Goal: Information Seeking & Learning: Learn about a topic

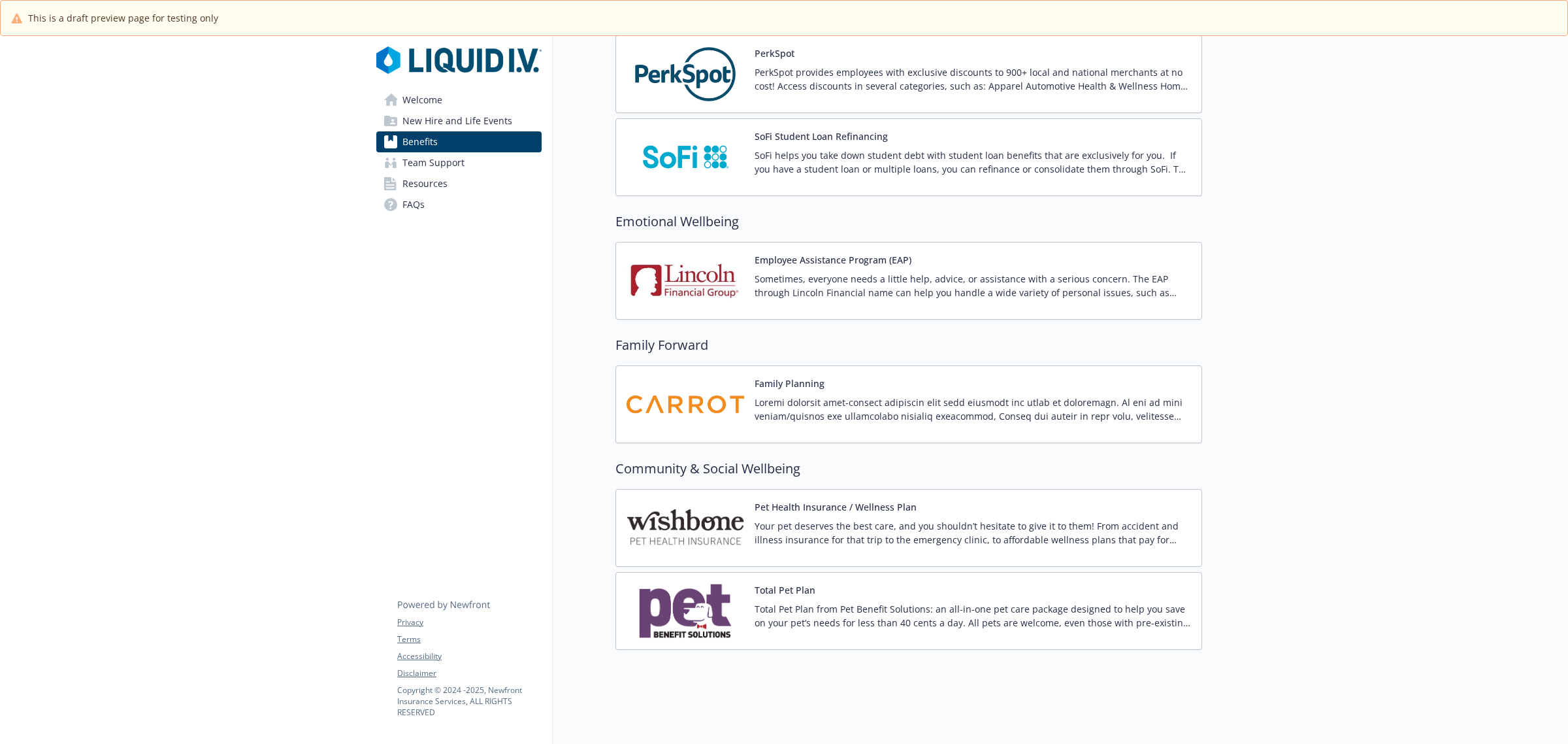
click at [688, 500] on img at bounding box center [685, 528] width 118 height 55
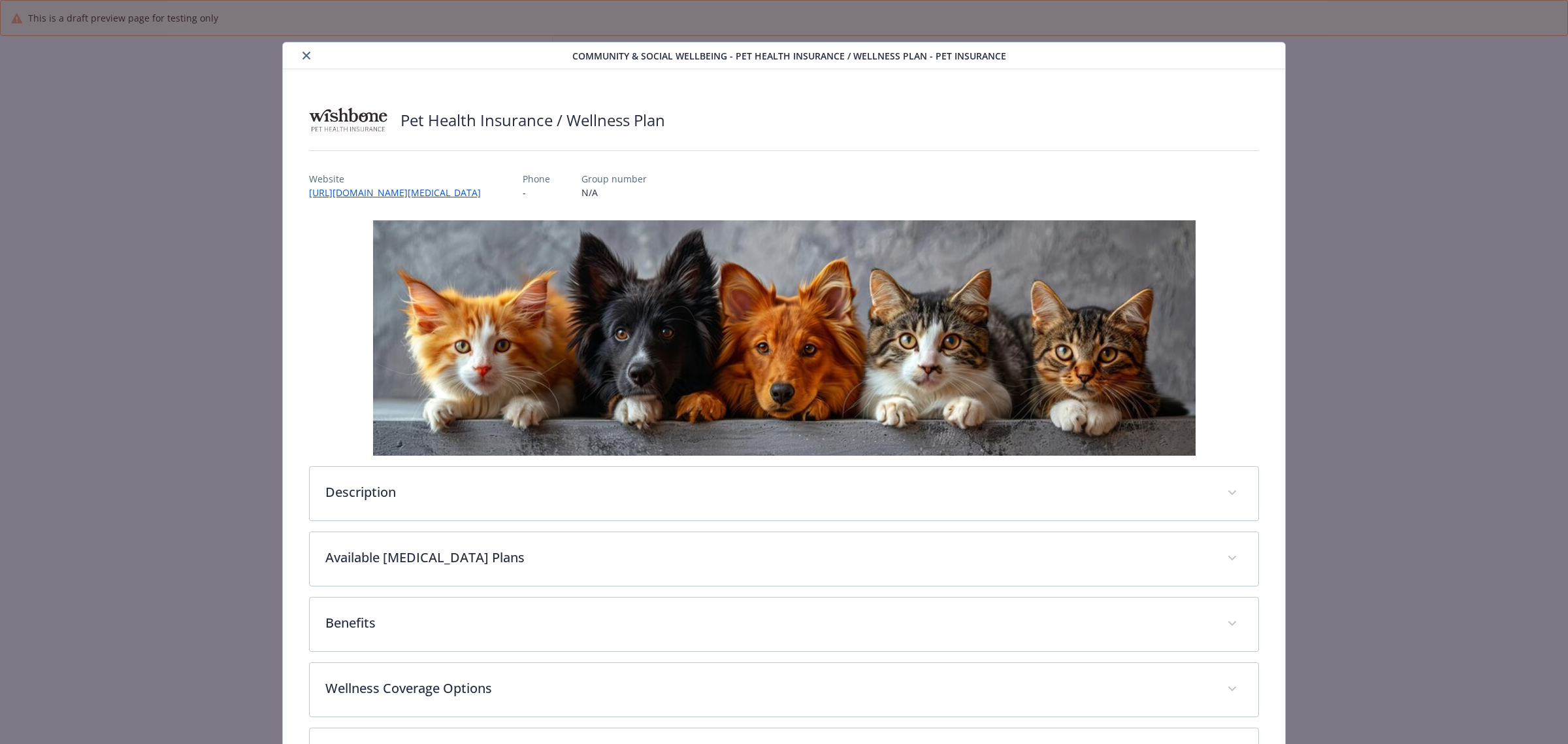
scroll to position [2402, 0]
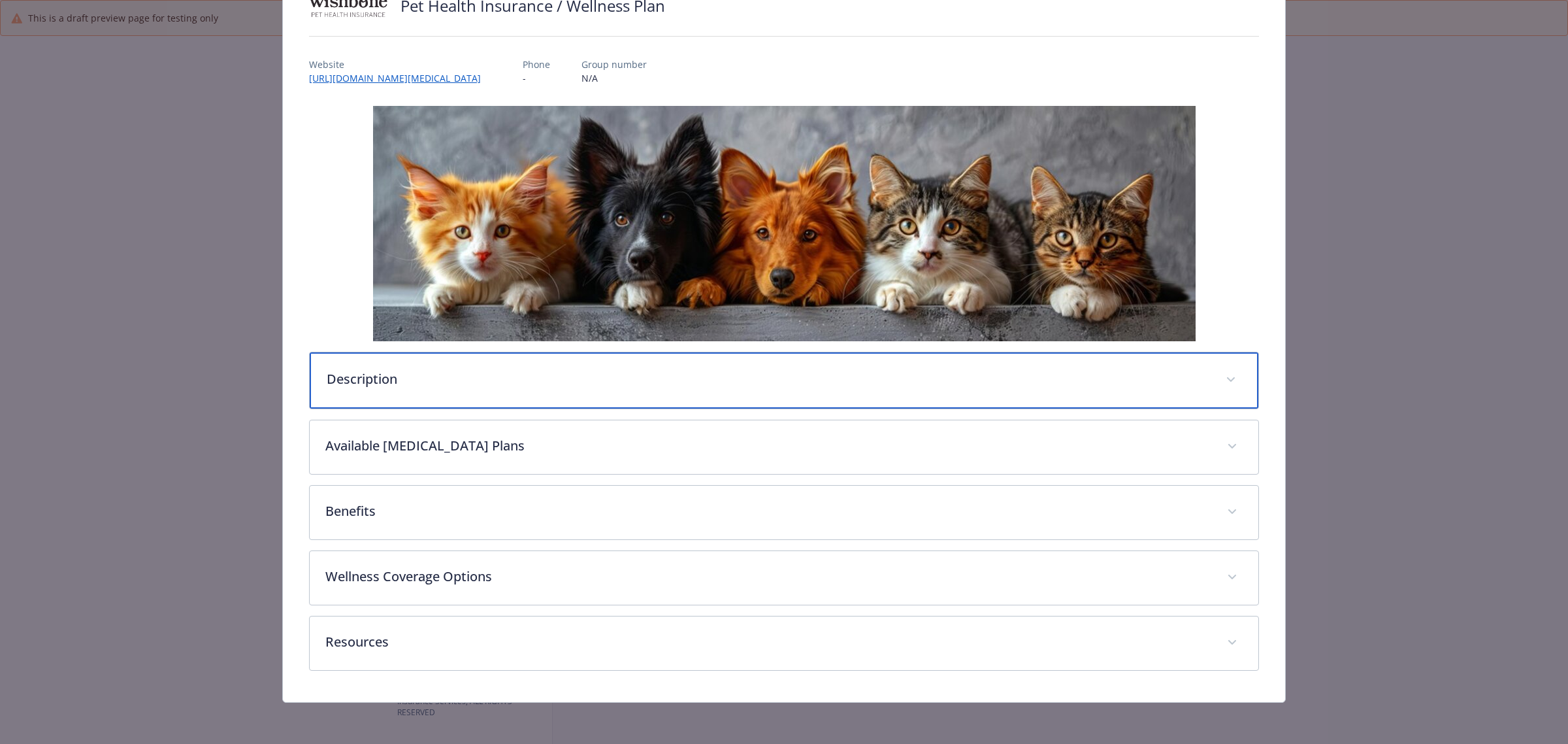
click at [480, 382] on p "Description" at bounding box center [768, 378] width 884 height 19
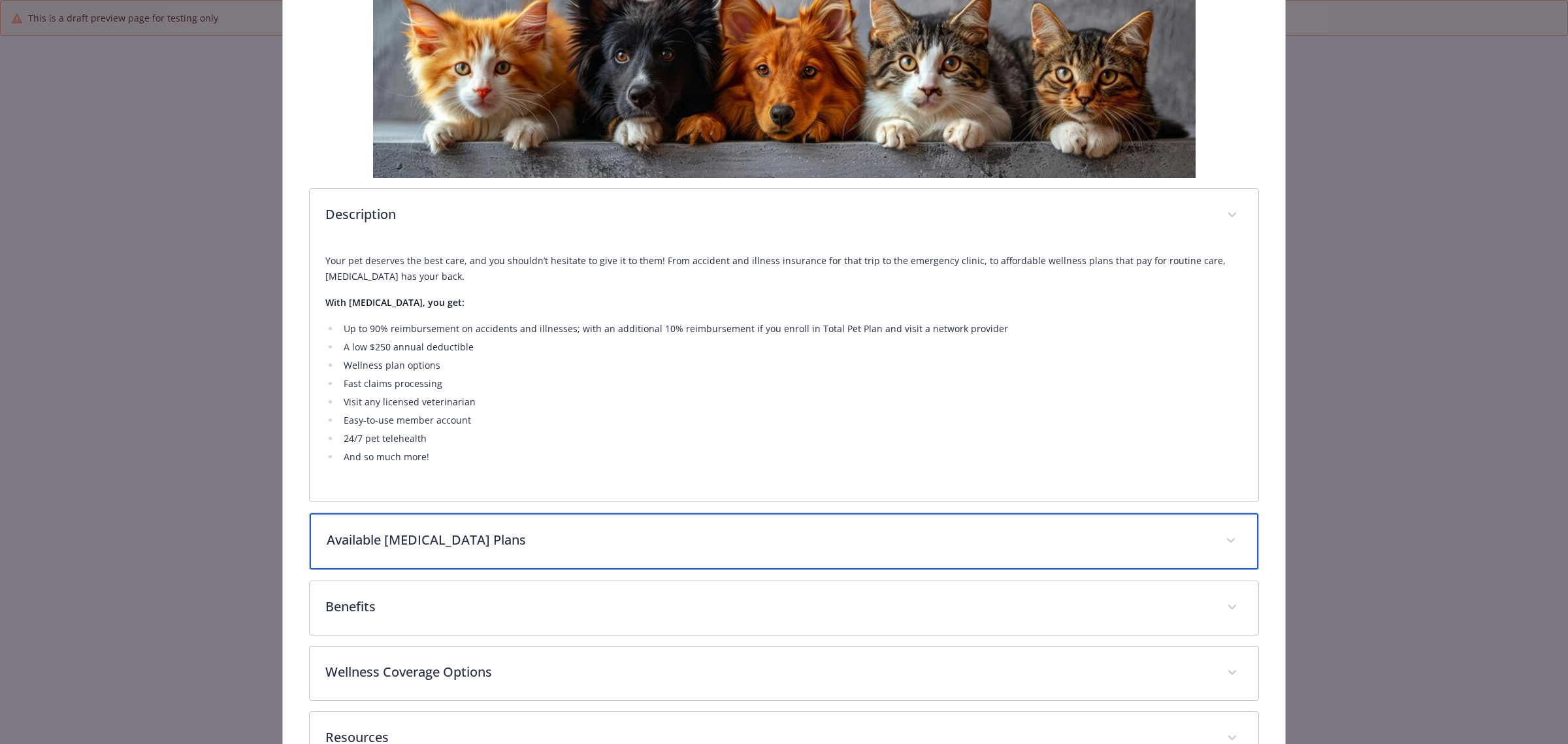
click at [515, 560] on div "Available [MEDICAL_DATA] Plans" at bounding box center [784, 541] width 949 height 56
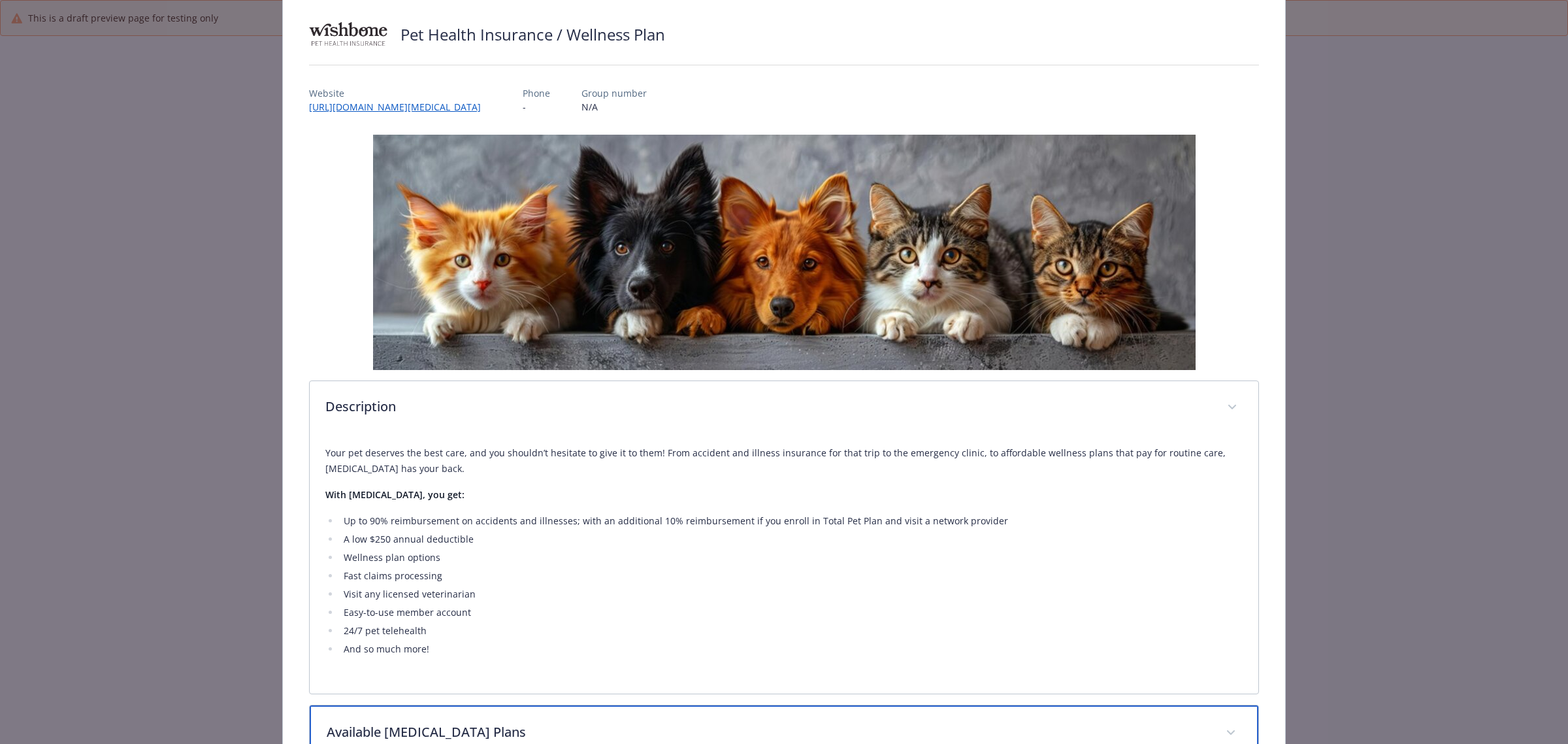
scroll to position [0, 0]
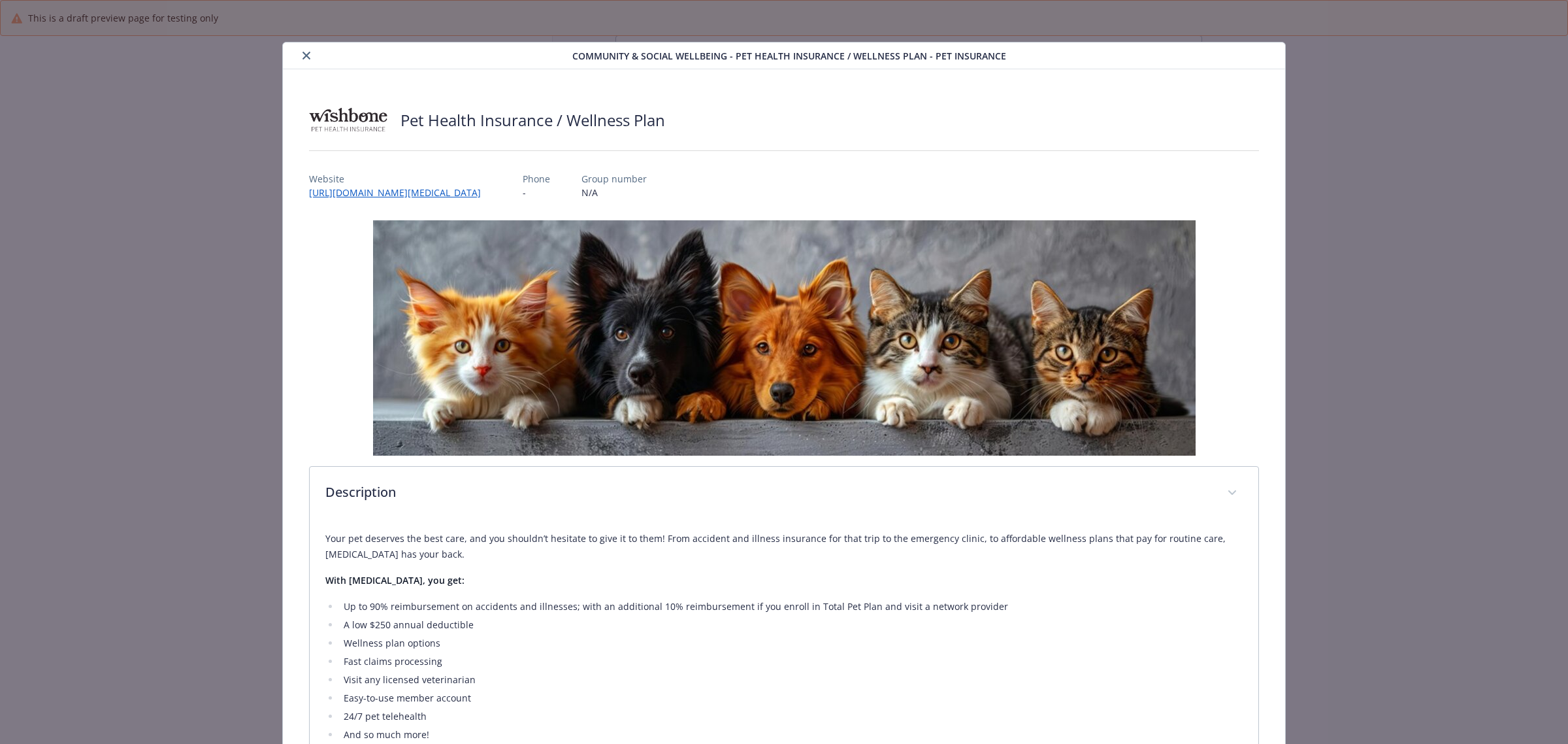
click at [307, 53] on icon "close" at bounding box center [306, 56] width 8 height 8
